Goal: Task Accomplishment & Management: Use online tool/utility

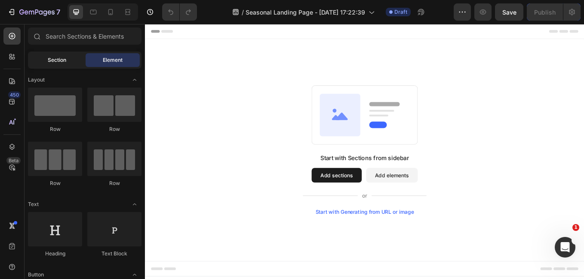
click at [63, 64] on div "Section" at bounding box center [57, 60] width 54 height 14
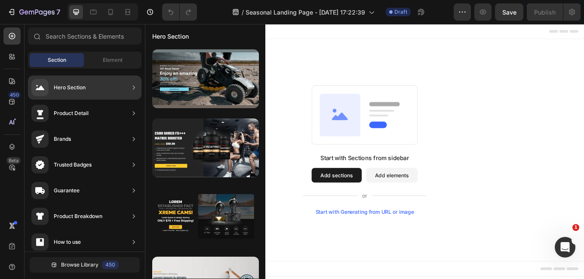
click at [82, 89] on div "Hero Section" at bounding box center [70, 87] width 32 height 9
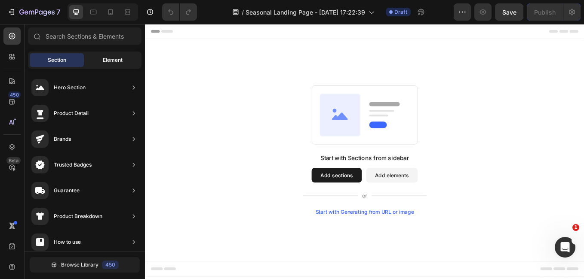
click at [90, 64] on div "Element" at bounding box center [113, 60] width 54 height 14
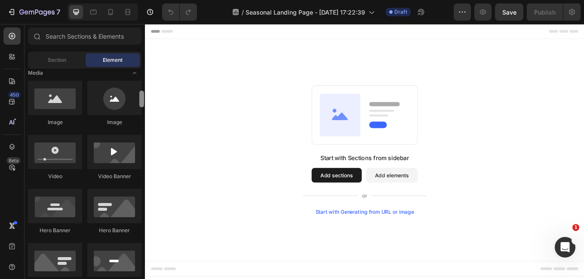
scroll to position [262, 0]
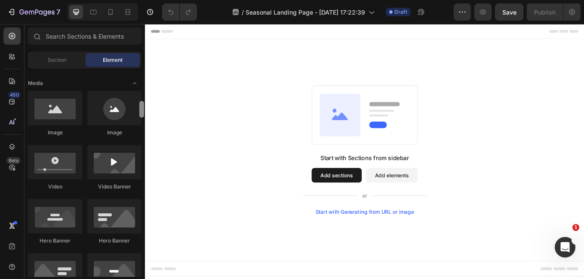
drag, startPoint x: 142, startPoint y: 81, endPoint x: 141, endPoint y: 102, distance: 21.5
click at [141, 102] on div at bounding box center [141, 109] width 5 height 17
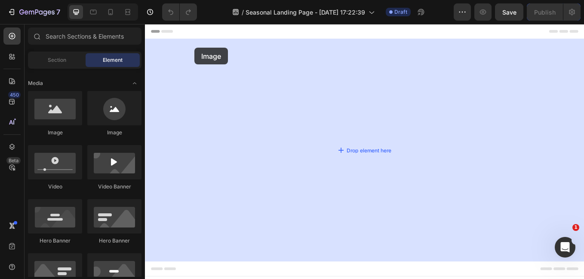
drag, startPoint x: 269, startPoint y: 137, endPoint x: 203, endPoint y: 52, distance: 107.5
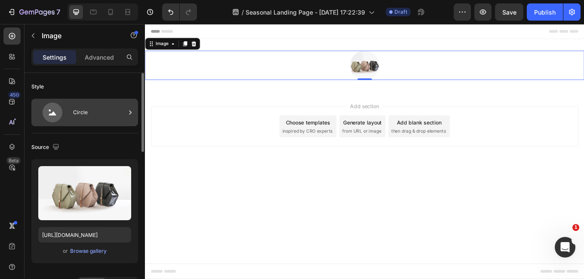
click at [83, 114] on div "Circle" at bounding box center [99, 113] width 52 height 20
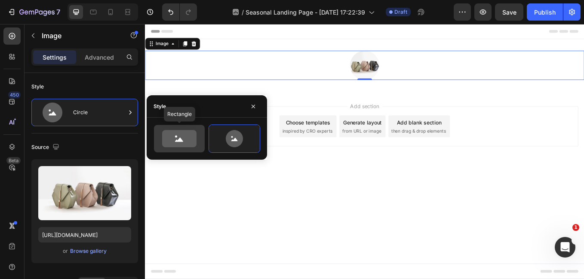
click at [167, 125] on div at bounding box center [179, 139] width 51 height 28
type input "100"
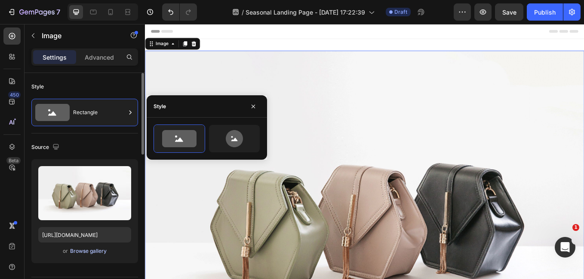
click at [95, 252] on div "Browse gallery" at bounding box center [88, 252] width 37 height 8
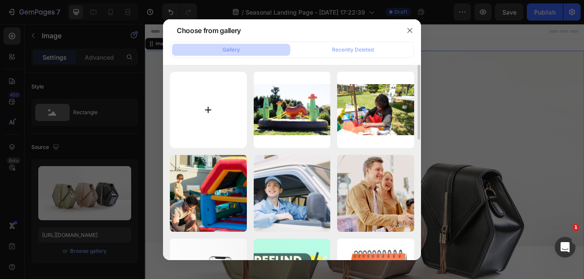
click at [229, 99] on input "file" at bounding box center [208, 110] width 77 height 77
type input "C:\fakepath\Step 1 – Choose Your Inflatable Browse a wide range of inflatables …"
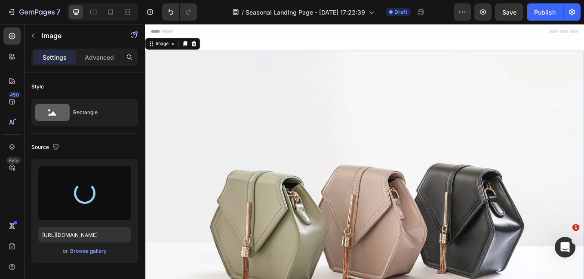
type input "[URL][DOMAIN_NAME]"
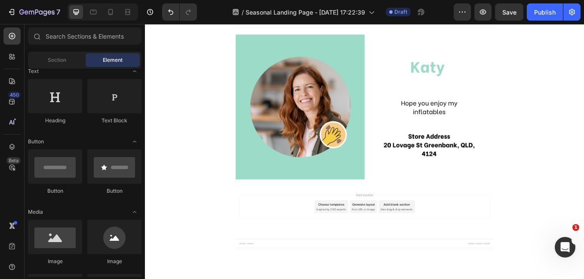
scroll to position [6, 0]
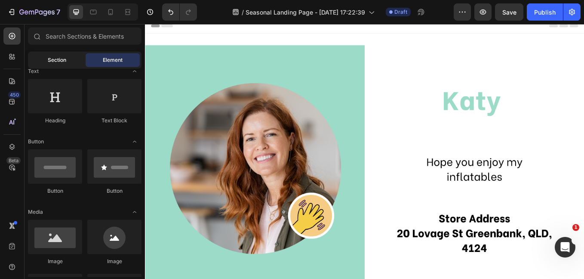
click at [63, 65] on div "Section" at bounding box center [57, 60] width 54 height 14
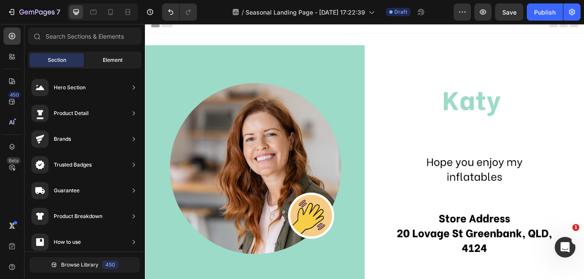
click at [98, 62] on div "Element" at bounding box center [113, 60] width 54 height 14
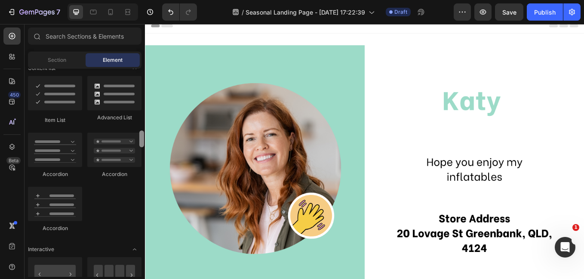
scroll to position [700, 0]
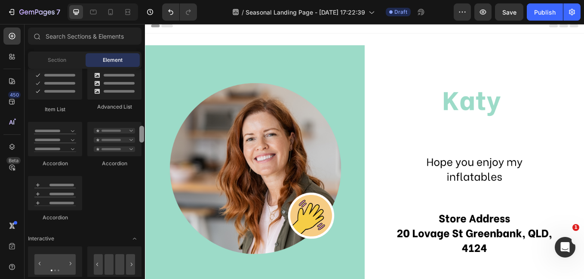
drag, startPoint x: 144, startPoint y: 92, endPoint x: 138, endPoint y: 138, distance: 46.7
click at [138, 138] on div at bounding box center [141, 173] width 6 height 208
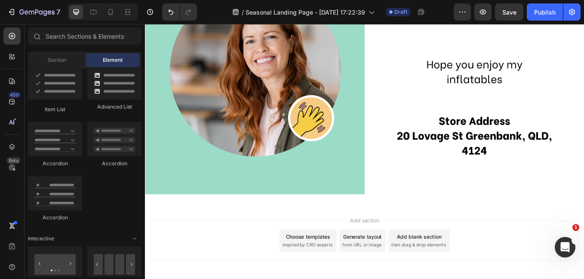
scroll to position [125, 0]
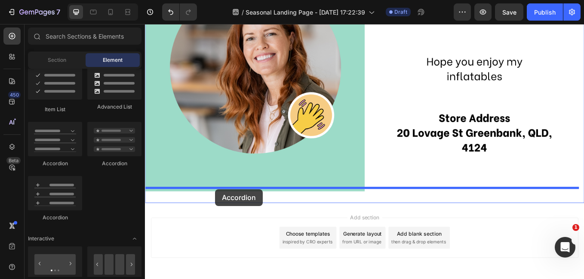
drag, startPoint x: 187, startPoint y: 167, endPoint x: 227, endPoint y: 218, distance: 65.5
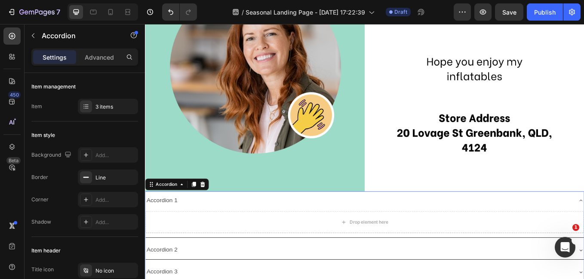
click at [243, 230] on div "Accordion 1" at bounding box center [395, 231] width 501 height 15
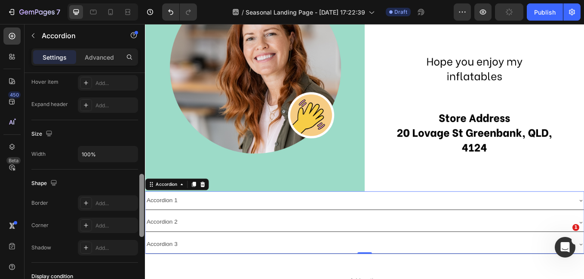
drag, startPoint x: 141, startPoint y: 116, endPoint x: 138, endPoint y: 245, distance: 129.0
click at [138, 245] on div at bounding box center [141, 166] width 6 height 231
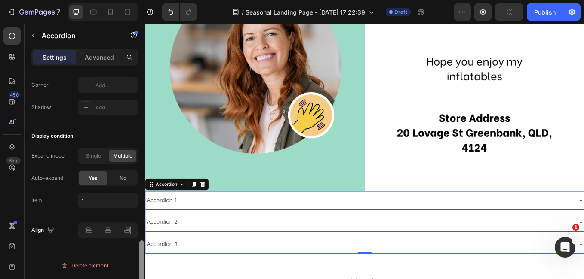
click at [138, 245] on div at bounding box center [141, 188] width 6 height 231
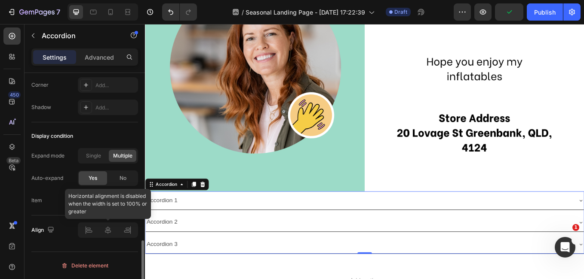
click at [113, 233] on div at bounding box center [108, 230] width 60 height 15
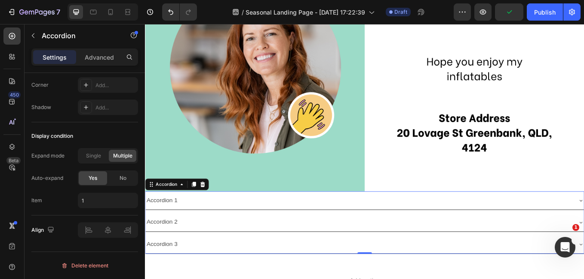
click at [194, 246] on div "Accordion 2" at bounding box center [402, 257] width 515 height 22
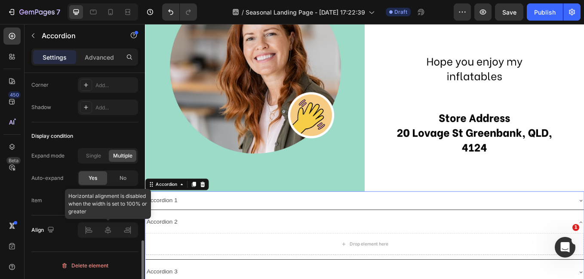
click at [111, 230] on div at bounding box center [108, 230] width 60 height 15
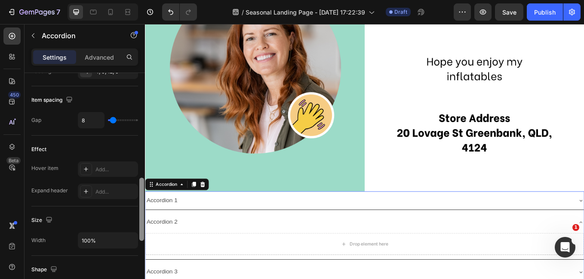
scroll to position [397, 0]
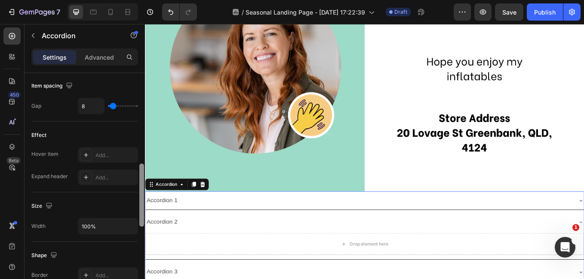
drag, startPoint x: 143, startPoint y: 254, endPoint x: 144, endPoint y: 196, distance: 58.5
click at [144, 196] on div at bounding box center [141, 195] width 5 height 63
click at [85, 234] on div "100%" at bounding box center [108, 226] width 60 height 16
click at [87, 227] on input "100%" at bounding box center [107, 226] width 59 height 15
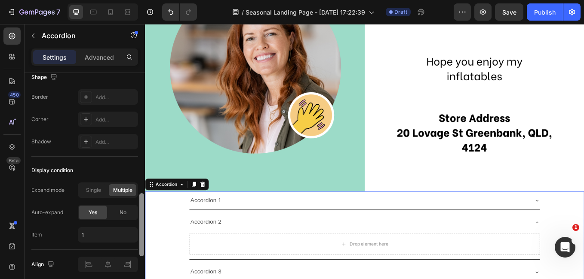
scroll to position [610, 0]
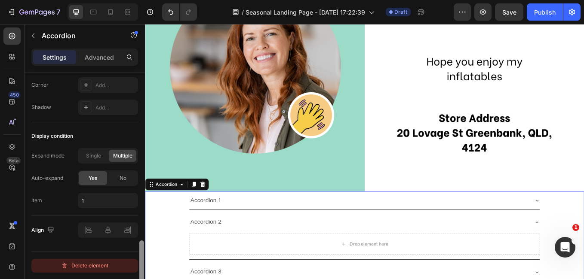
drag, startPoint x: 142, startPoint y: 202, endPoint x: 137, endPoint y: 269, distance: 67.7
click at [137, 269] on div "Item management Item 3 items Item style Background Add... Border Line Corner Ad…" at bounding box center [84, 188] width 120 height 231
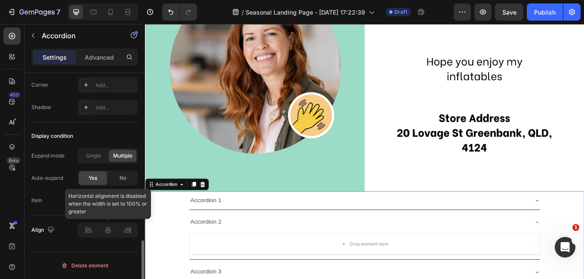
type input "80%"
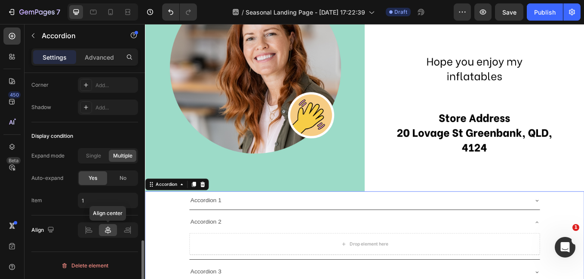
click at [107, 226] on icon at bounding box center [108, 230] width 9 height 9
click at [233, 229] on div "Accordion 1" at bounding box center [216, 231] width 39 height 15
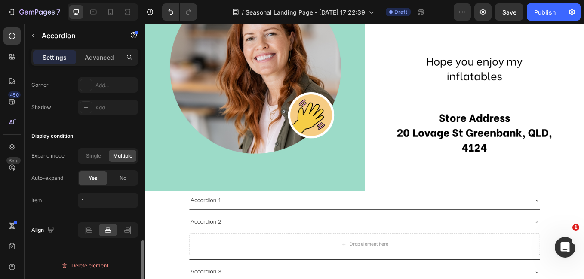
click at [249, 227] on div "Accordion 1" at bounding box center [396, 231] width 398 height 15
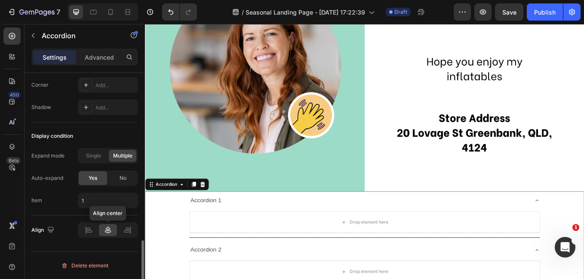
click at [108, 229] on icon at bounding box center [108, 230] width 9 height 9
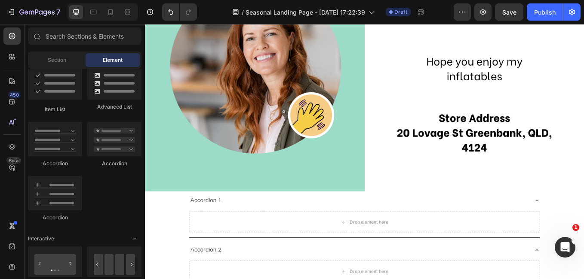
scroll to position [150, 0]
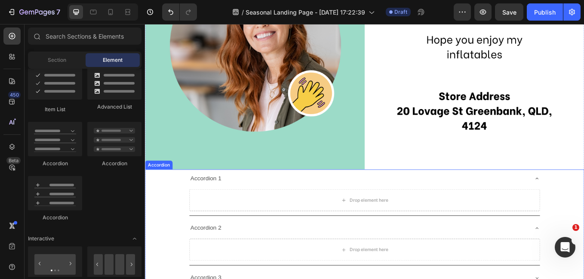
click at [243, 205] on div "Accordion 1" at bounding box center [396, 206] width 398 height 15
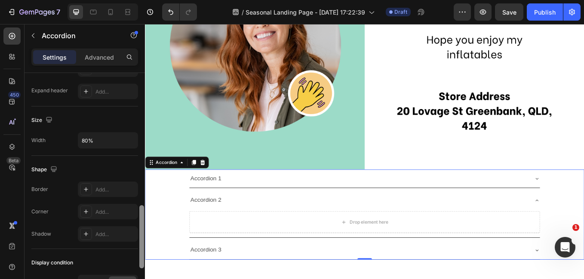
drag, startPoint x: 143, startPoint y: 117, endPoint x: 133, endPoint y: 251, distance: 134.0
click at [133, 251] on div "Item management Item 3 items Item style Background Add... Border Line Corner Ad…" at bounding box center [84, 188] width 120 height 231
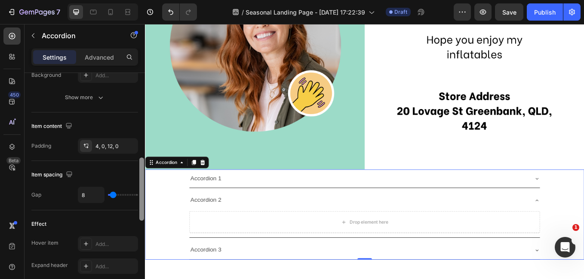
scroll to position [232, 0]
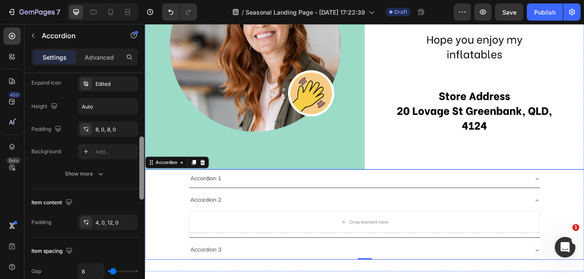
drag, startPoint x: 286, startPoint y: 254, endPoint x: 146, endPoint y: 54, distance: 243.7
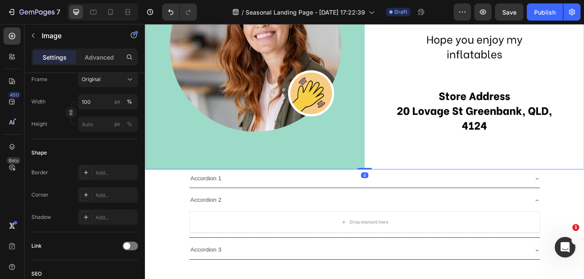
scroll to position [0, 0]
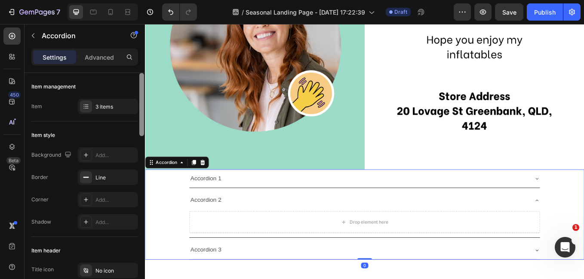
click at [202, 201] on p "Accordion 1" at bounding box center [216, 206] width 37 height 12
click at [14, 37] on icon at bounding box center [12, 36] width 9 height 9
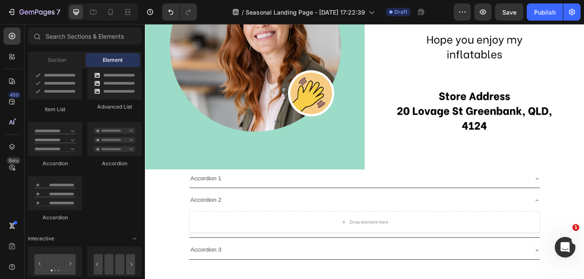
click at [114, 206] on div "Item List Advanced List Accordion Accordion Accordion" at bounding box center [84, 147] width 113 height 164
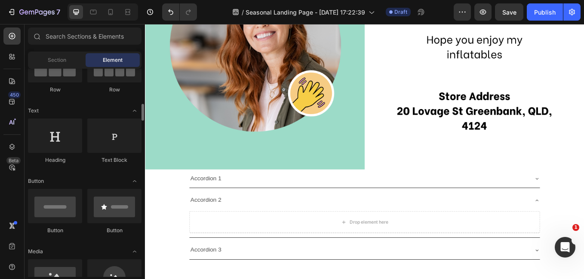
scroll to position [81, 0]
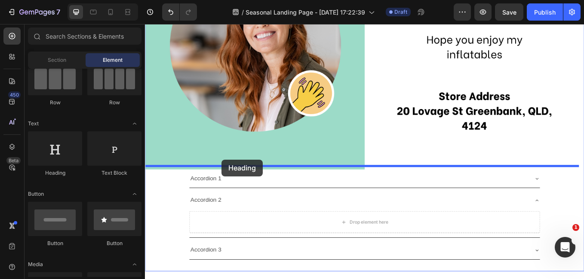
drag, startPoint x: 208, startPoint y: 187, endPoint x: 235, endPoint y: 184, distance: 27.3
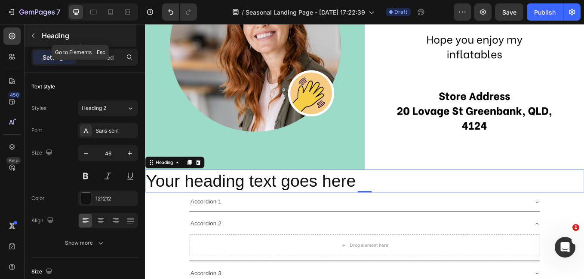
click at [35, 37] on icon "button" at bounding box center [33, 35] width 7 height 7
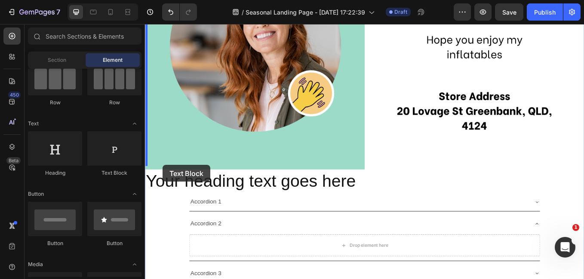
drag, startPoint x: 263, startPoint y: 175, endPoint x: 165, endPoint y: 190, distance: 98.2
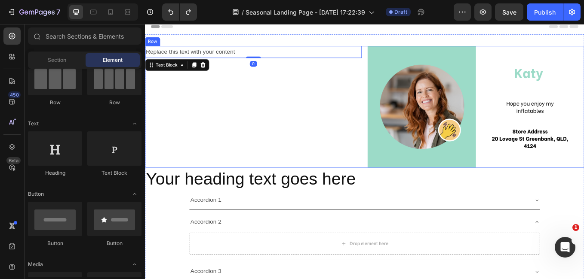
scroll to position [150, 0]
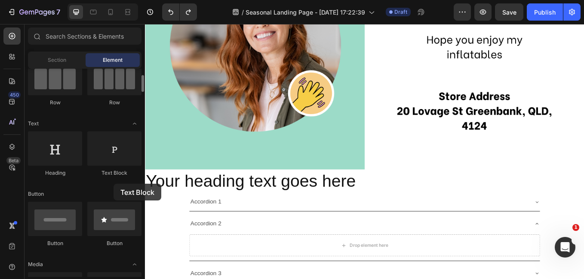
drag, startPoint x: 120, startPoint y: 160, endPoint x: 112, endPoint y: 184, distance: 25.4
click at [112, 184] on div "Heading Text Block" at bounding box center [84, 158] width 113 height 53
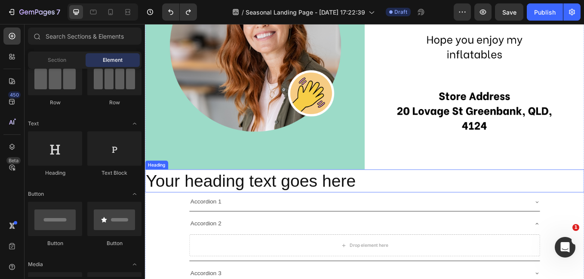
click at [188, 207] on h2 "Your heading text goes here" at bounding box center [403, 209] width 516 height 28
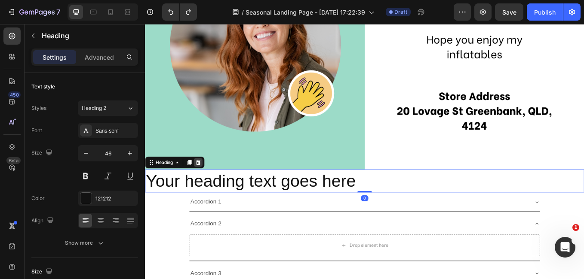
click at [207, 184] on icon at bounding box center [207, 187] width 7 height 7
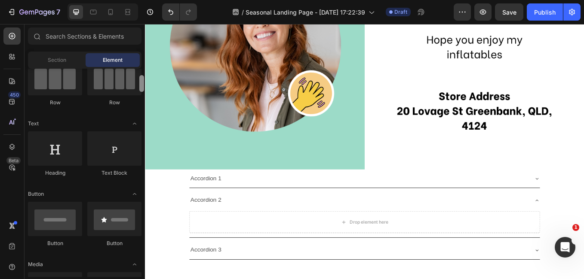
scroll to position [0, 0]
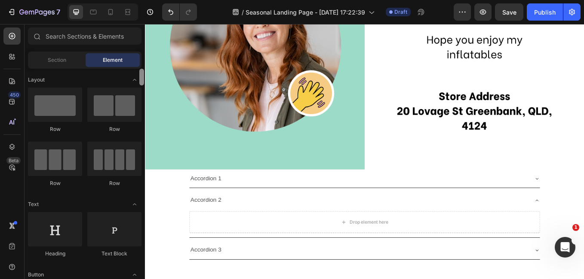
drag, startPoint x: 142, startPoint y: 85, endPoint x: 140, endPoint y: 71, distance: 13.9
click at [140, 71] on div at bounding box center [141, 77] width 5 height 17
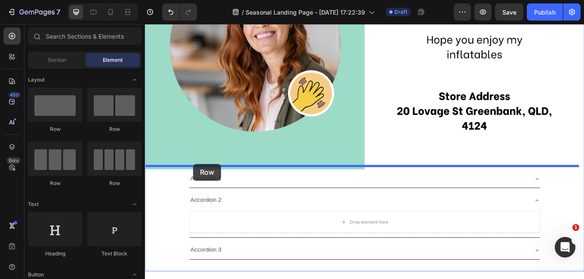
drag, startPoint x: 186, startPoint y: 169, endPoint x: 202, endPoint y: 189, distance: 25.0
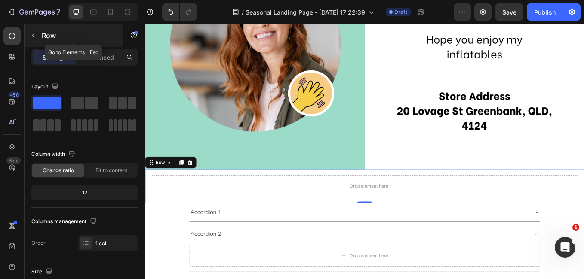
click at [37, 35] on button "button" at bounding box center [33, 36] width 14 height 14
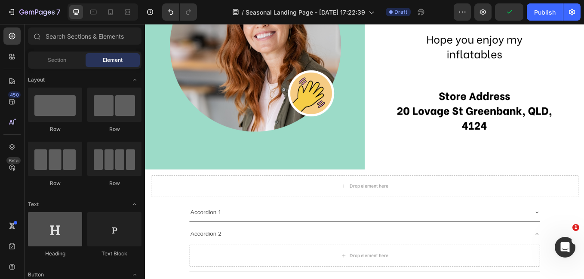
click at [57, 245] on div at bounding box center [55, 229] width 54 height 34
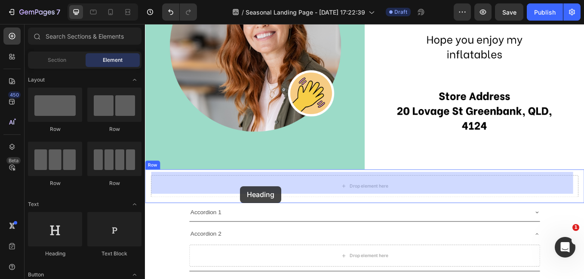
drag, startPoint x: 202, startPoint y: 269, endPoint x: 257, endPoint y: 215, distance: 76.9
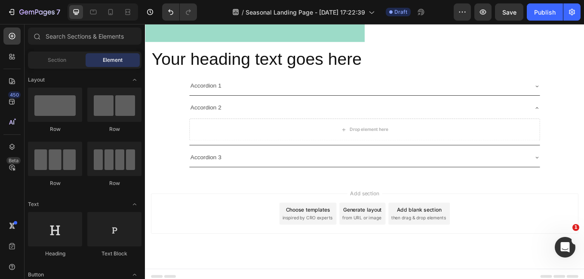
scroll to position [303, 0]
